Goal: Task Accomplishment & Management: Manage account settings

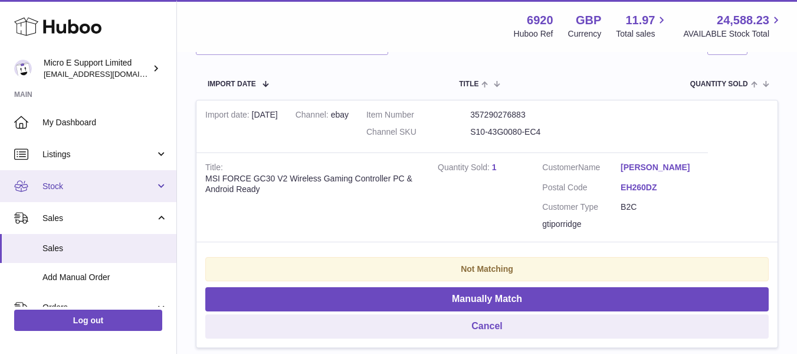
click at [90, 192] on link "Stock" at bounding box center [88, 186] width 176 height 32
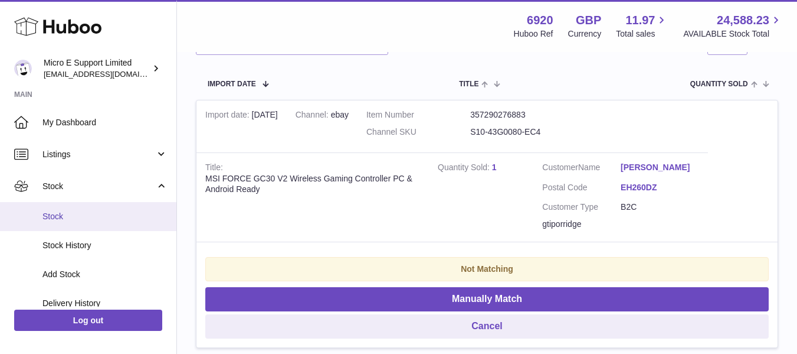
click at [60, 220] on span "Stock" at bounding box center [105, 216] width 125 height 11
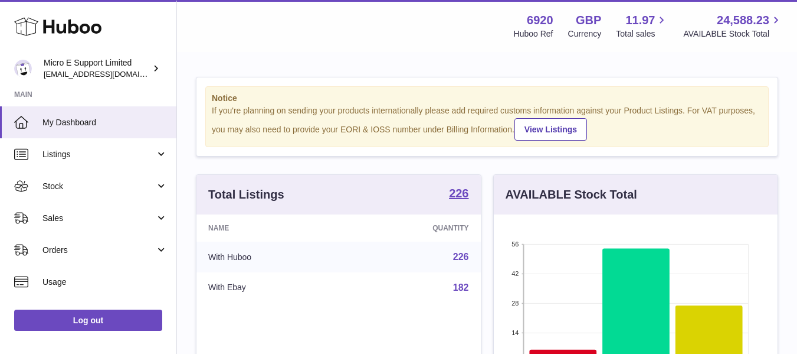
scroll to position [590114, 590014]
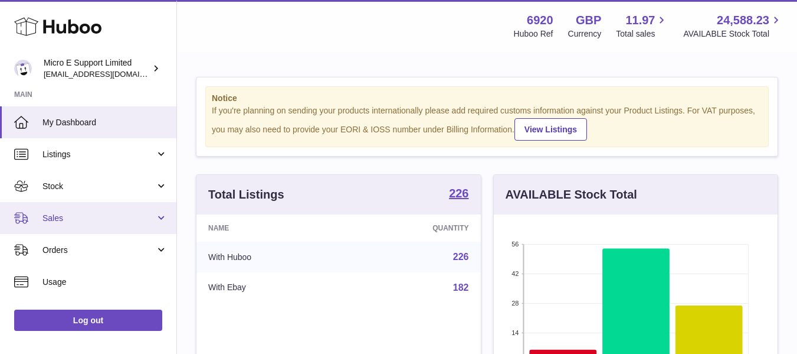
click at [154, 223] on link "Sales" at bounding box center [88, 218] width 176 height 32
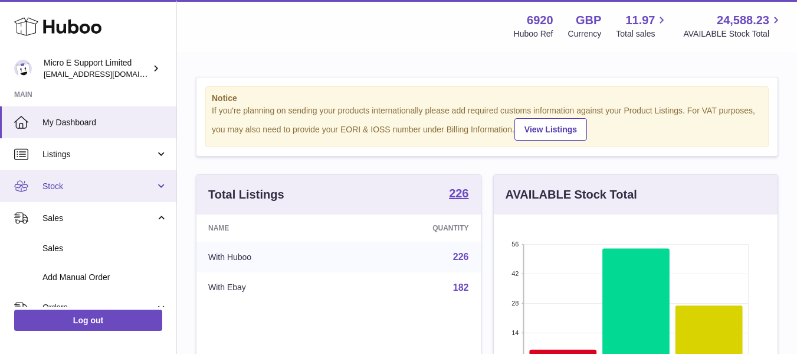
click at [91, 181] on span "Stock" at bounding box center [99, 186] width 113 height 11
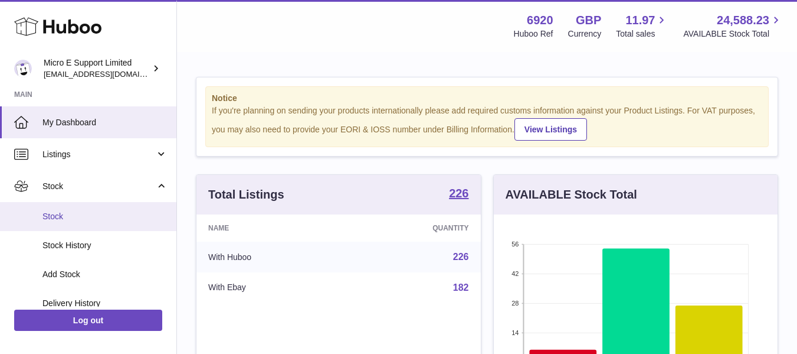
click at [63, 214] on span "Stock" at bounding box center [105, 216] width 125 height 11
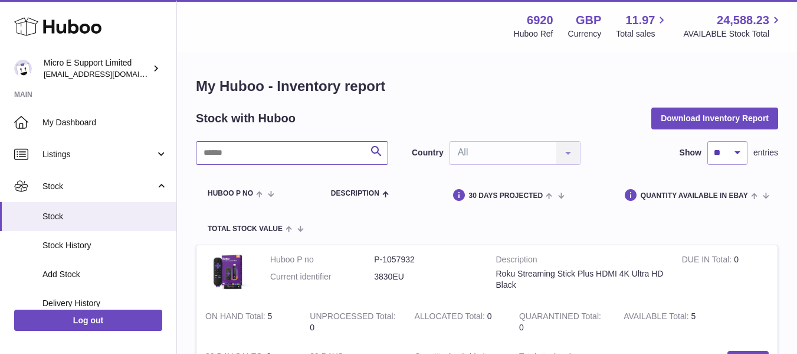
click at [315, 153] on input "text" at bounding box center [292, 153] width 192 height 24
type input "*******"
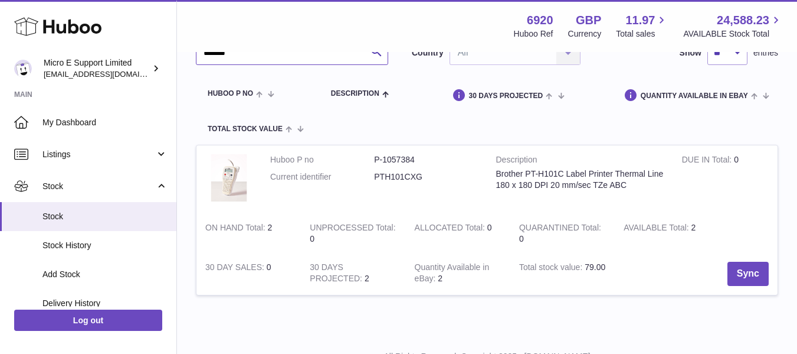
scroll to position [108, 0]
